Goal: Browse casually: Explore the website without a specific task or goal

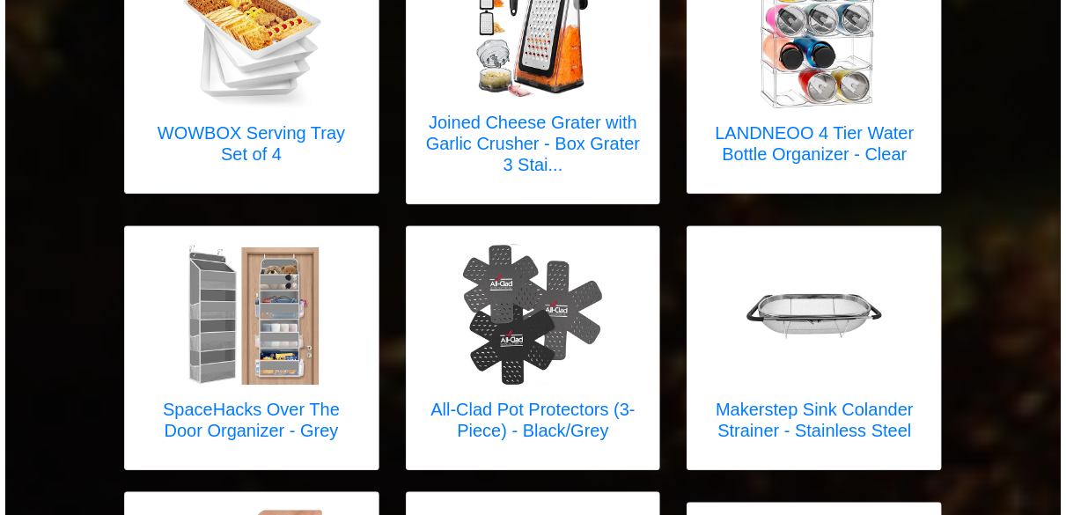
scroll to position [4648, 0]
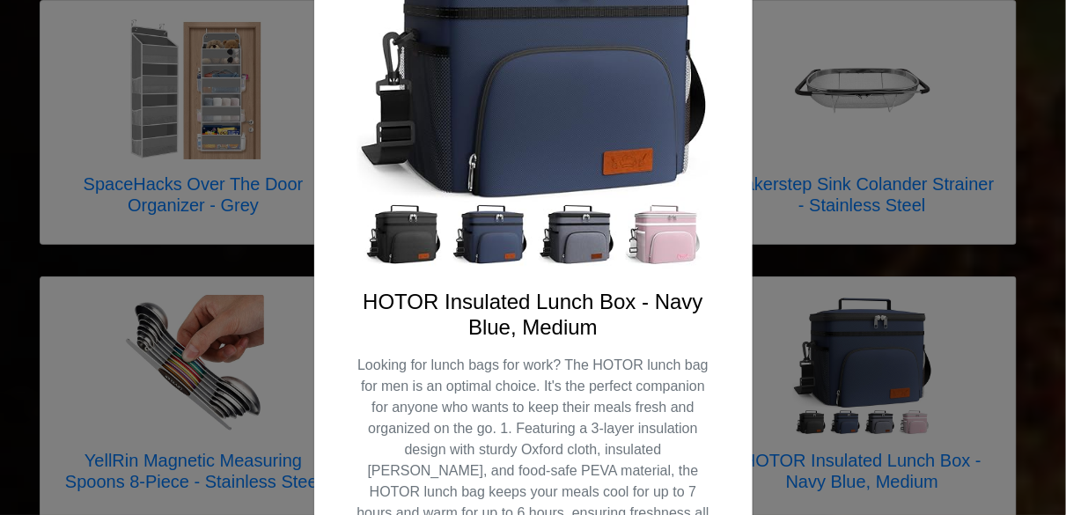
scroll to position [169, 0]
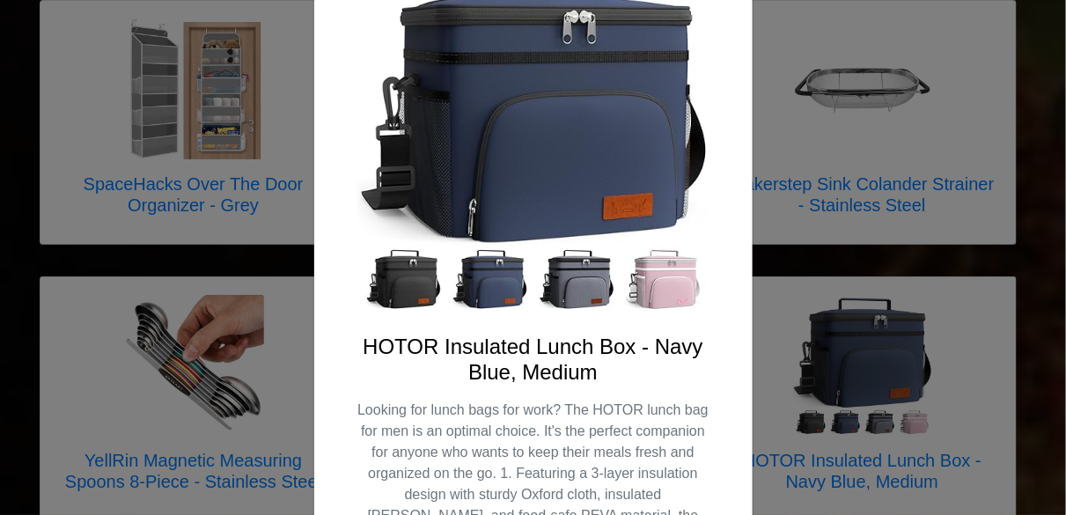
click at [482, 283] on img at bounding box center [534, 137] width 354 height 354
click at [427, 284] on img at bounding box center [534, 137] width 354 height 354
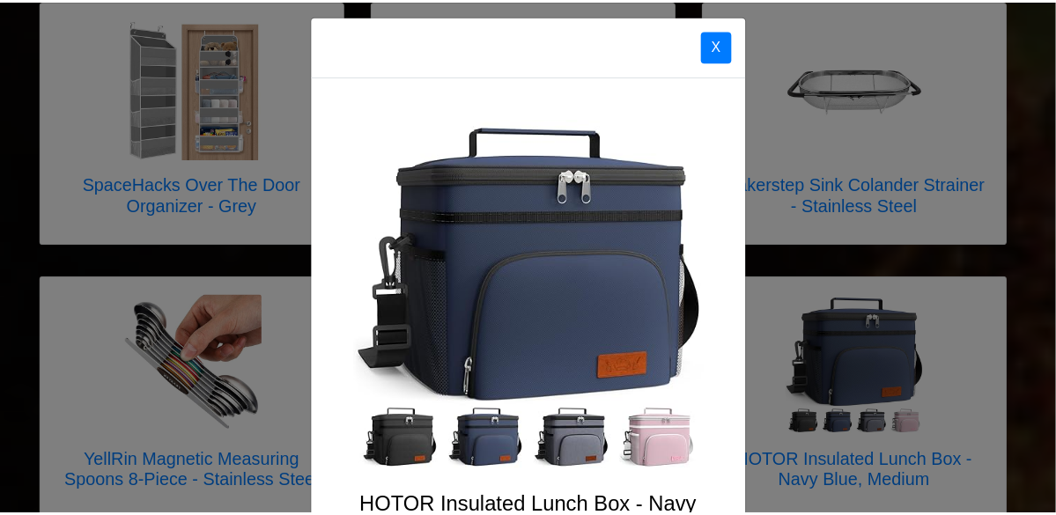
scroll to position [0, 0]
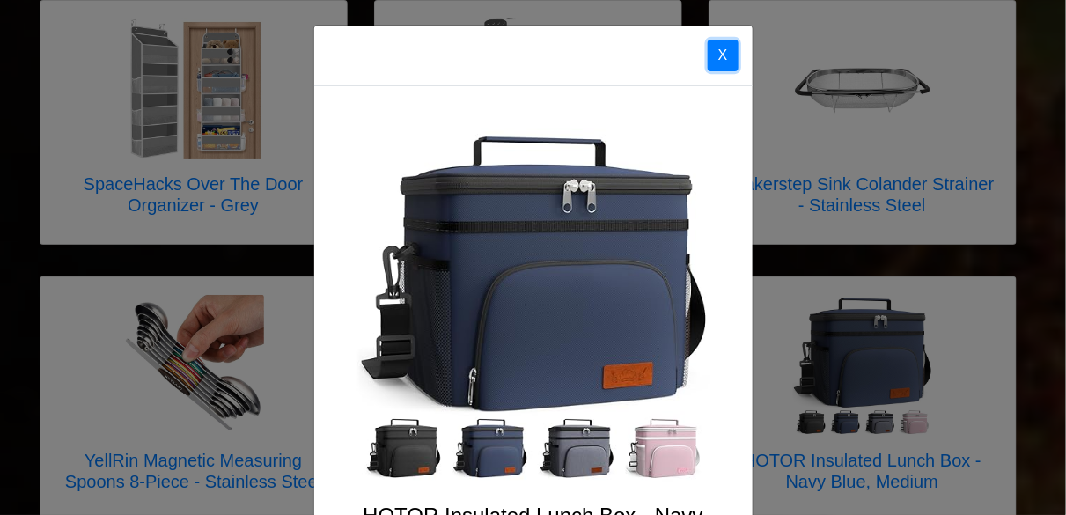
click at [719, 53] on button "X" at bounding box center [723, 56] width 31 height 32
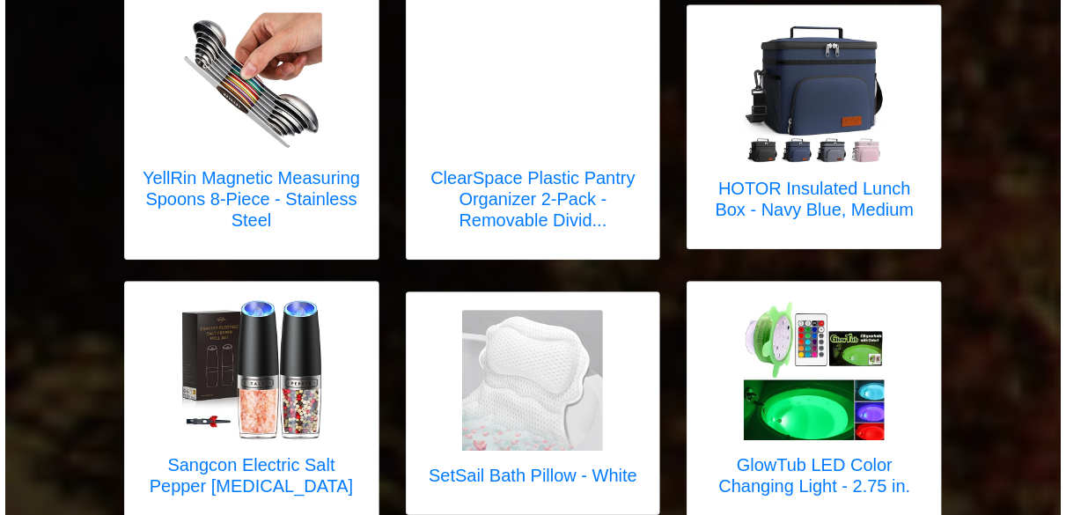
scroll to position [5141, 0]
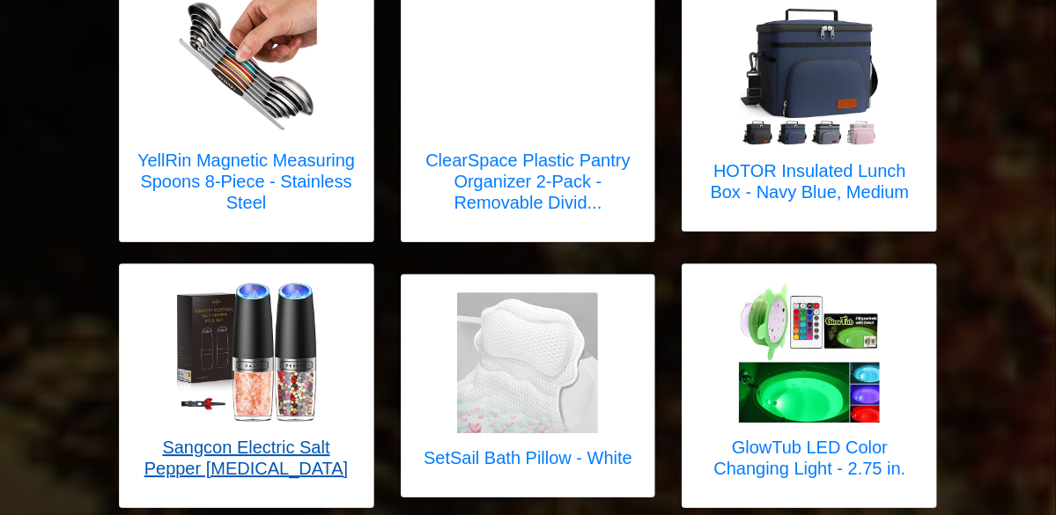
click at [237, 282] on img at bounding box center [246, 352] width 141 height 141
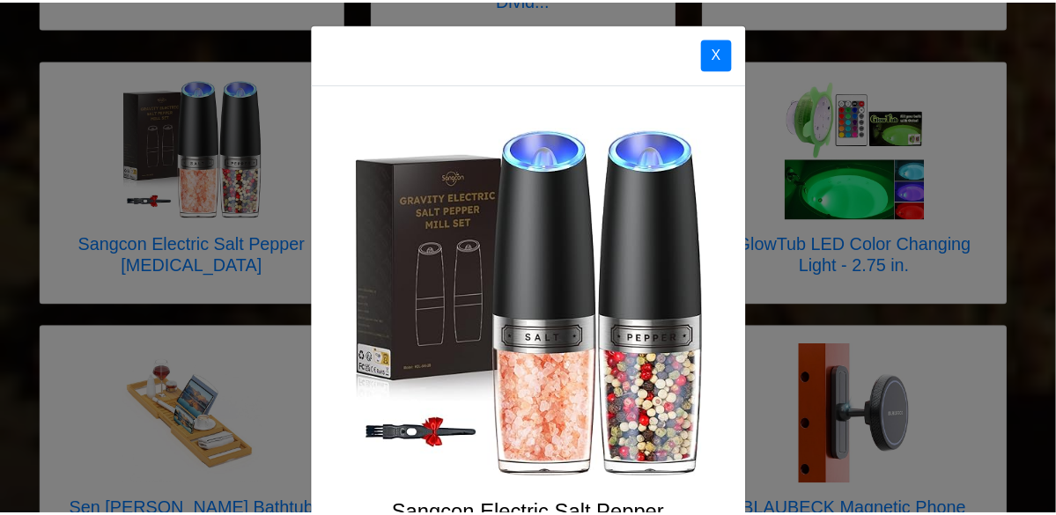
scroll to position [0, 0]
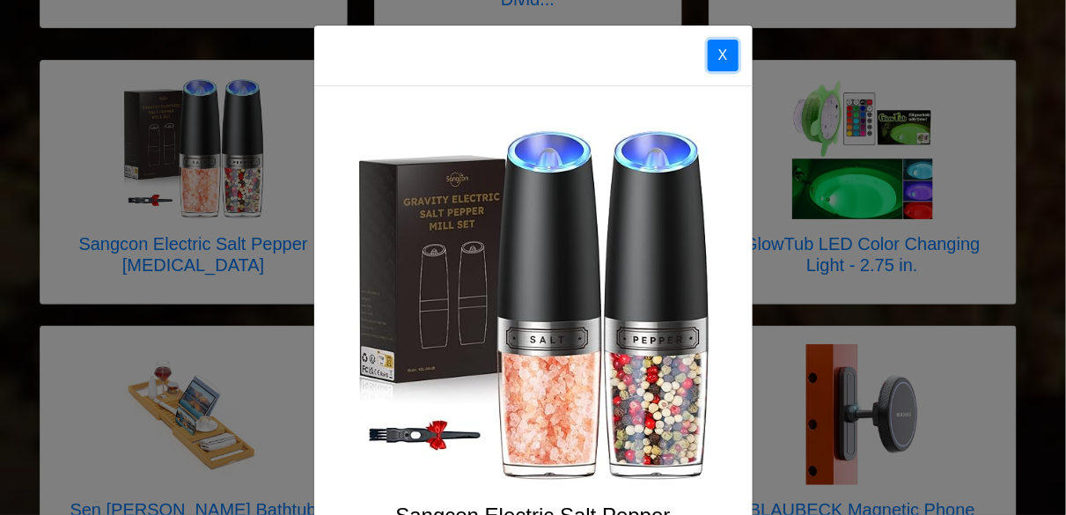
click at [715, 57] on button "X" at bounding box center [723, 56] width 31 height 32
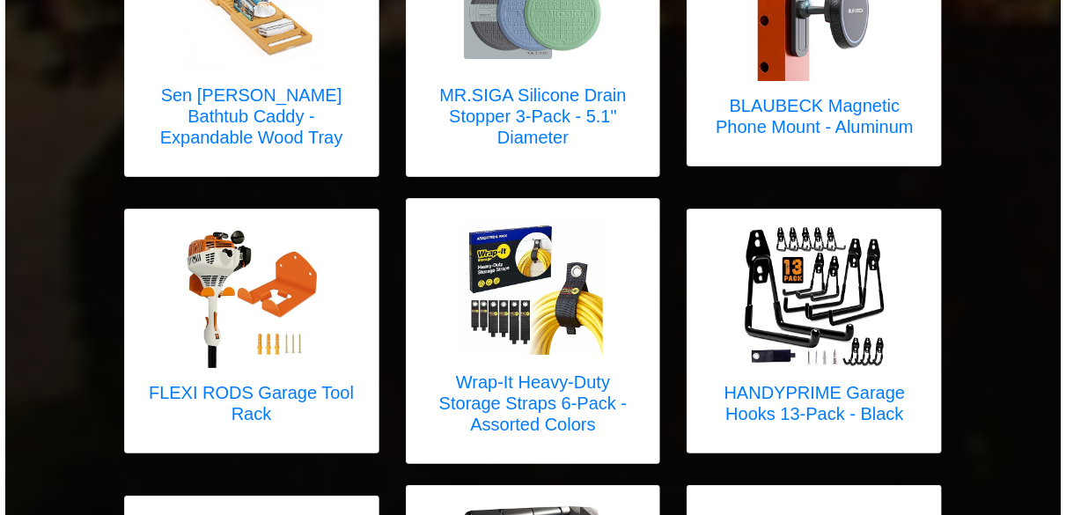
scroll to position [5775, 0]
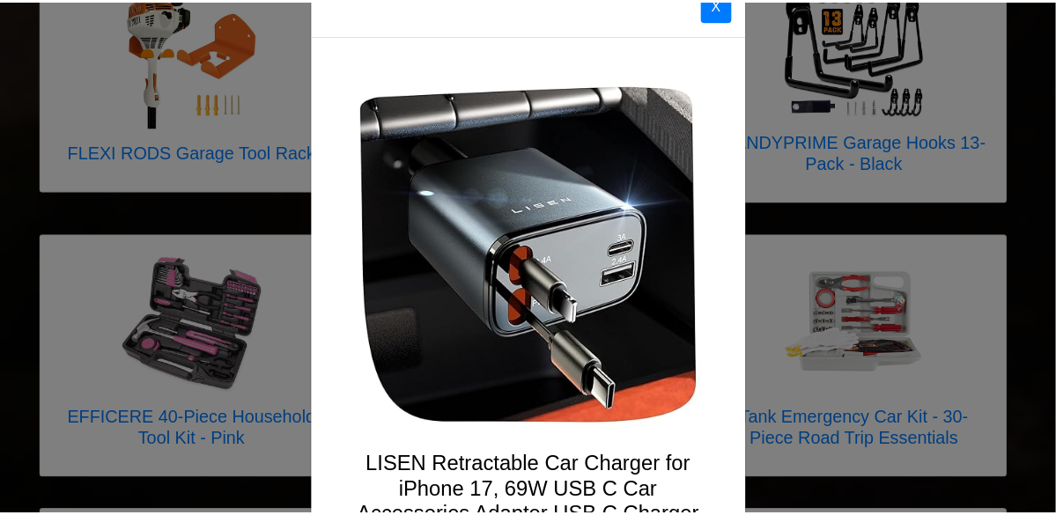
scroll to position [7, 0]
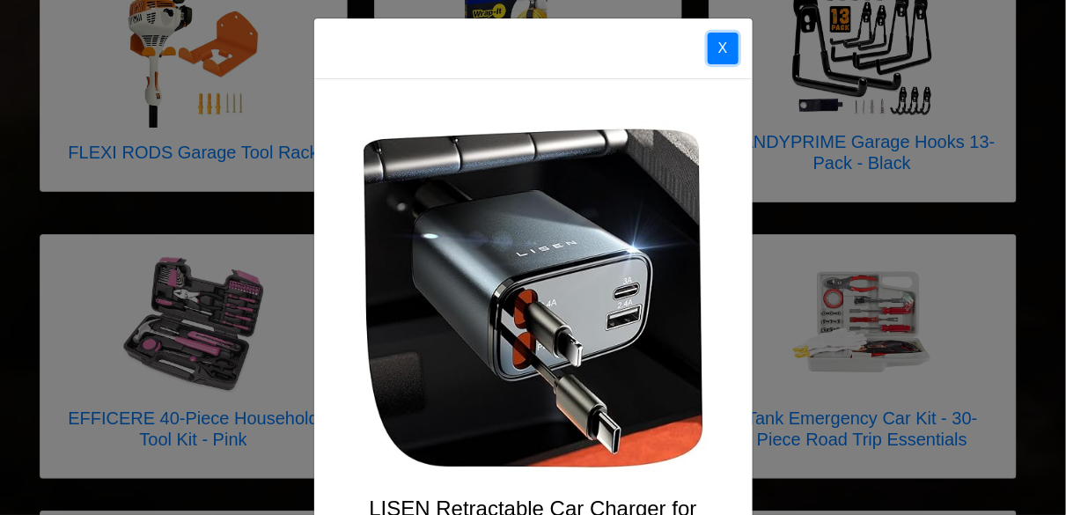
click at [711, 39] on button "X" at bounding box center [723, 49] width 31 height 32
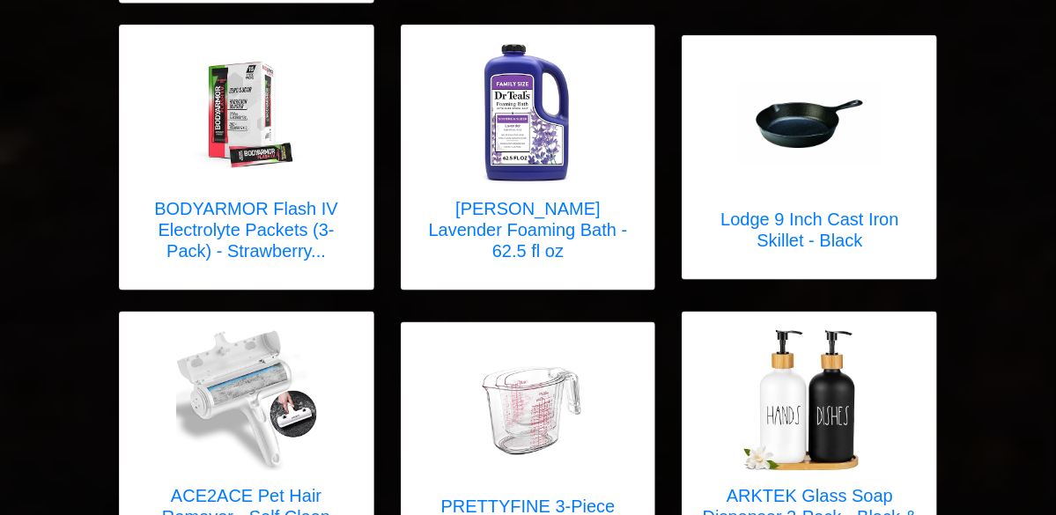
scroll to position [6817, 0]
